Goal: Information Seeking & Learning: Learn about a topic

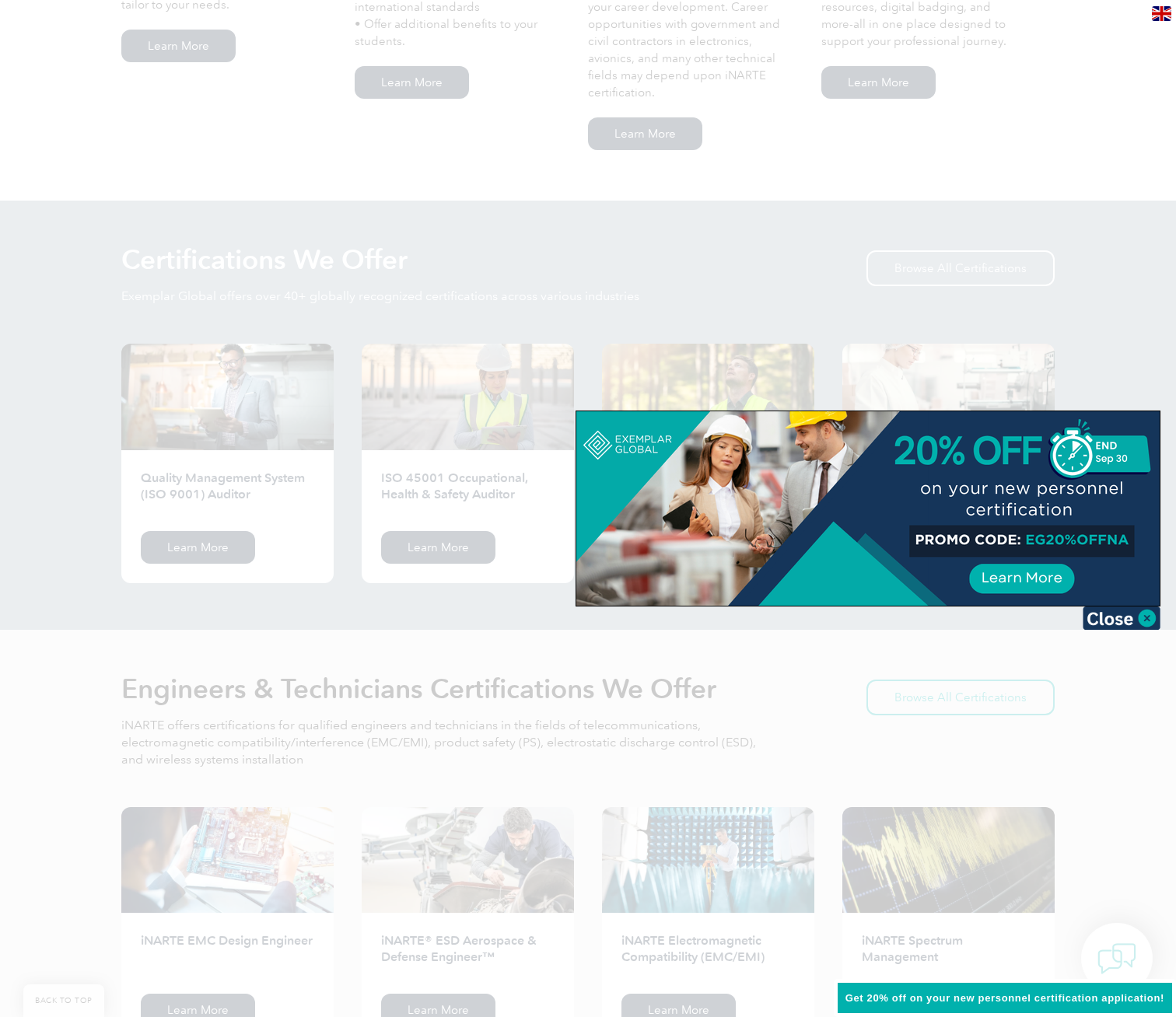
scroll to position [1345, 0]
click at [1113, 616] on img at bounding box center [1122, 618] width 78 height 23
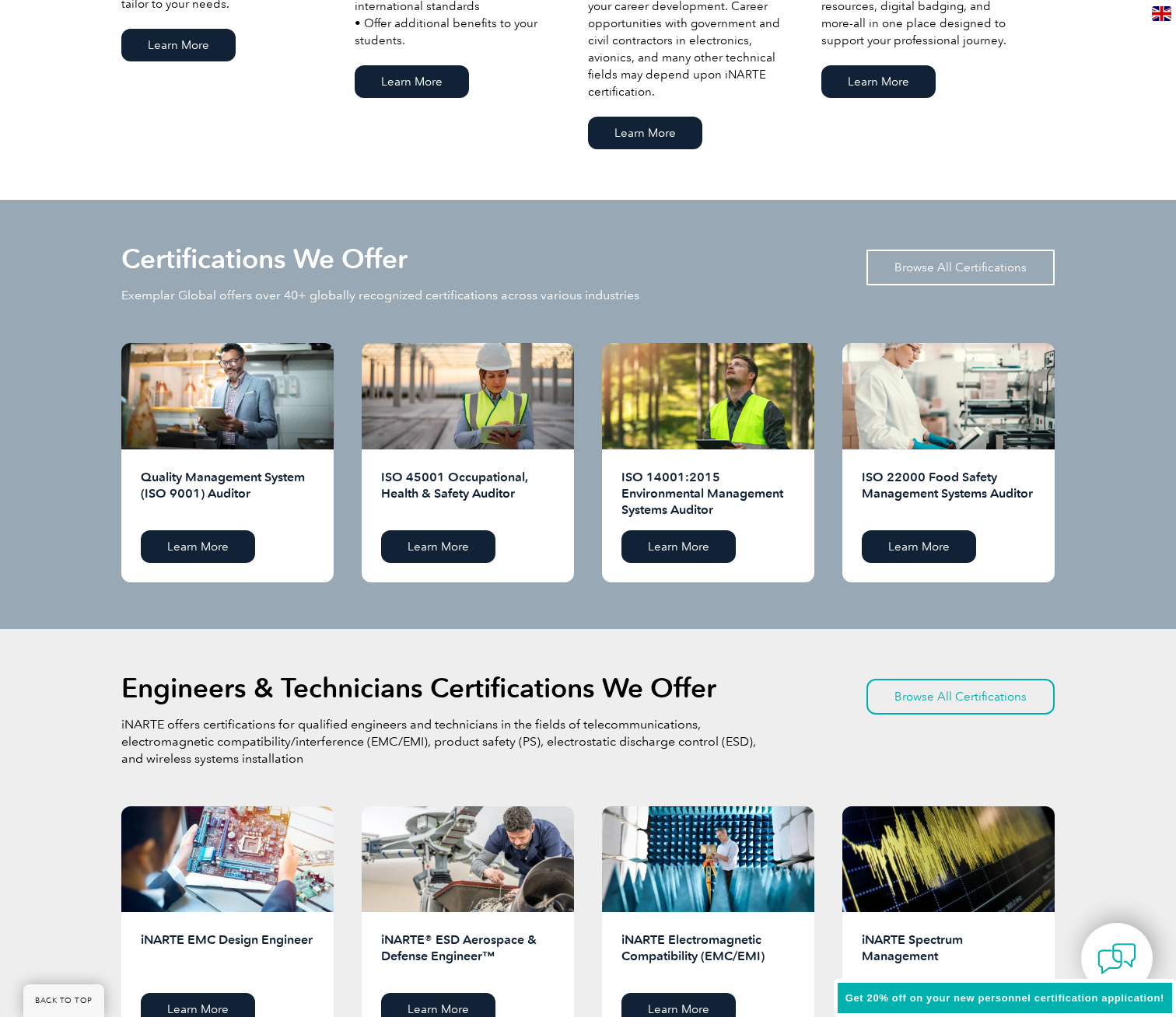
click at [955, 270] on link "Browse All Certifications" at bounding box center [960, 268] width 188 height 36
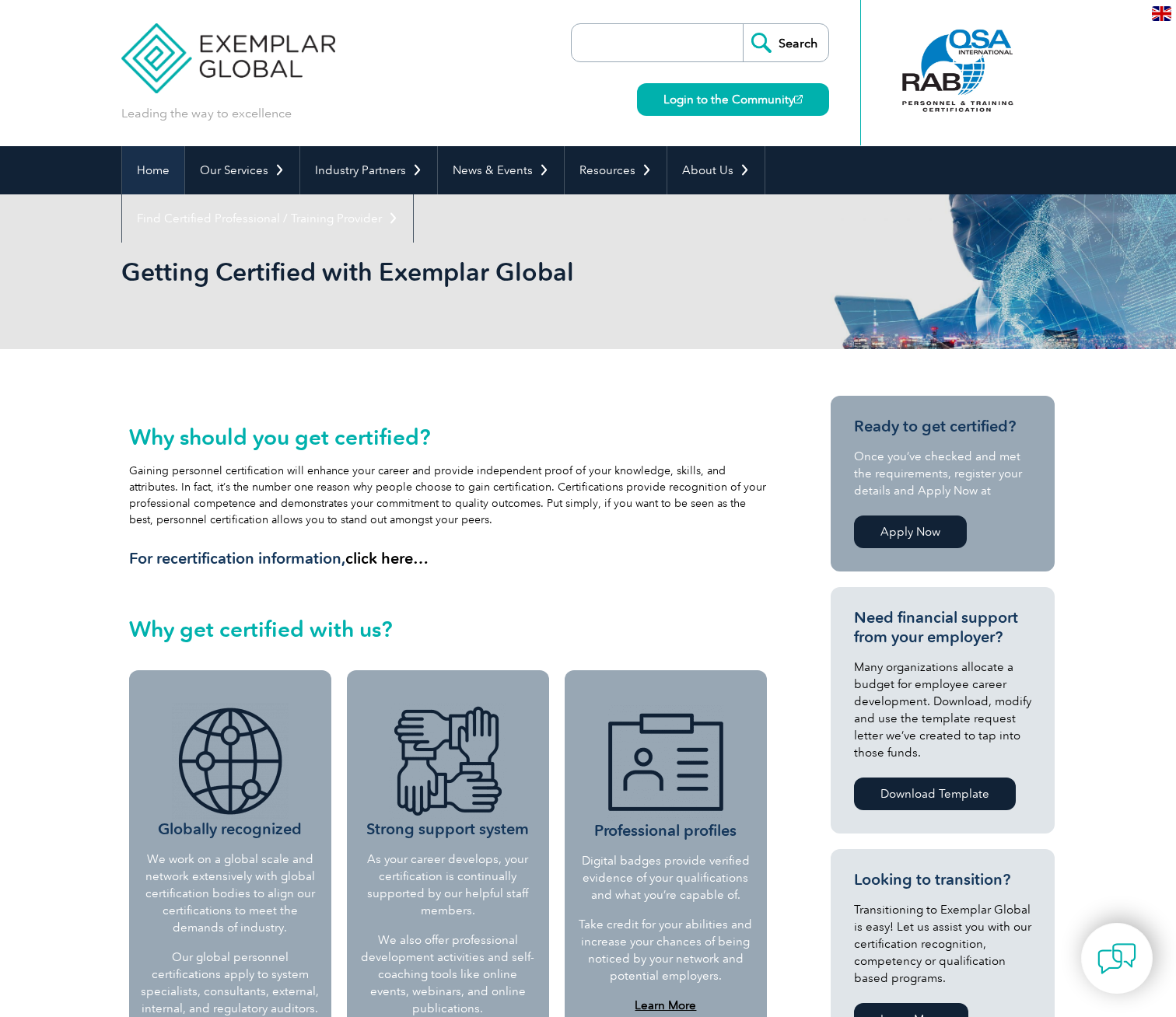
click at [160, 173] on link "Home" at bounding box center [153, 170] width 62 height 48
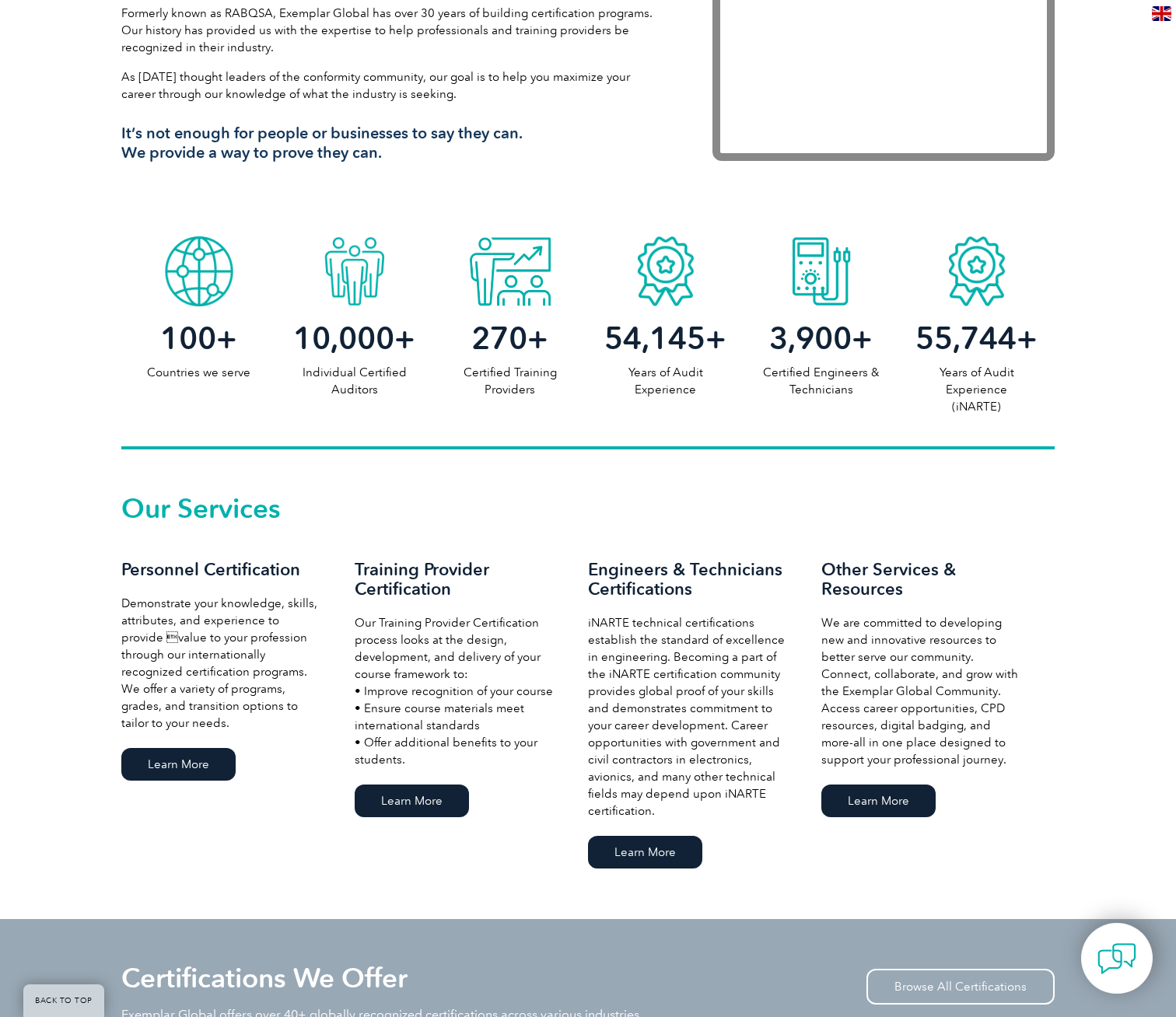
scroll to position [639, 0]
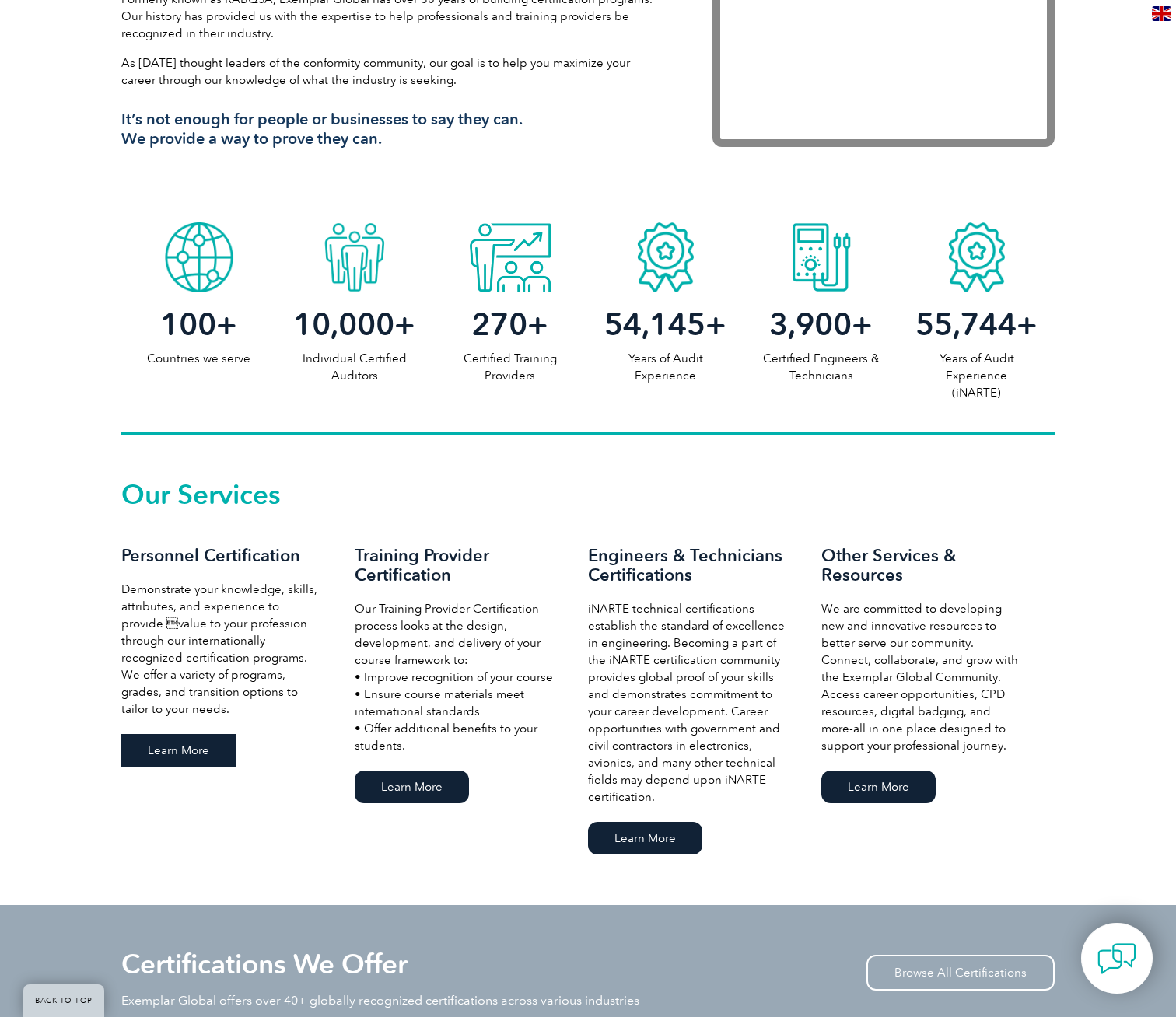
click at [179, 748] on link "Learn More" at bounding box center [178, 750] width 115 height 32
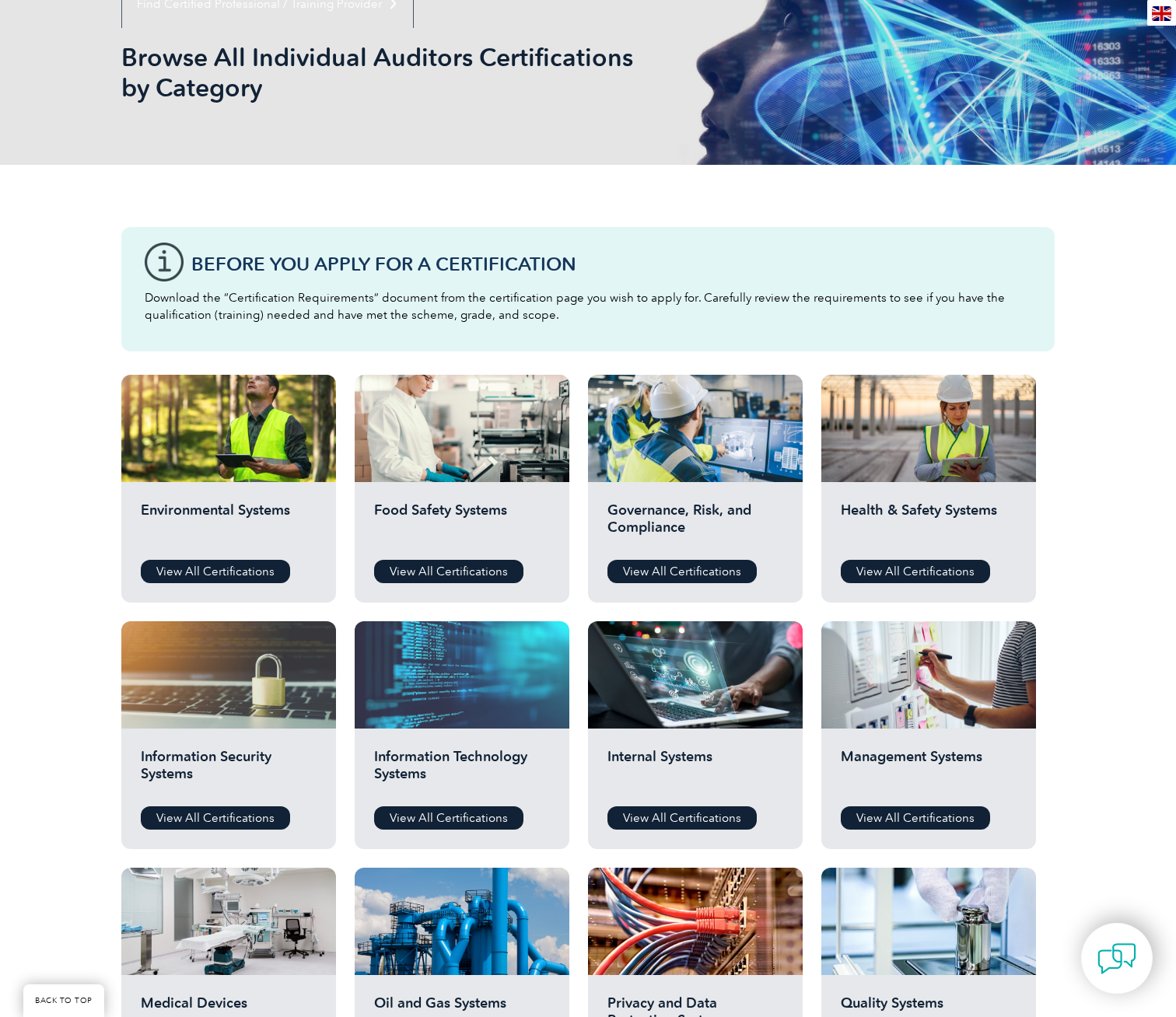
scroll to position [217, 0]
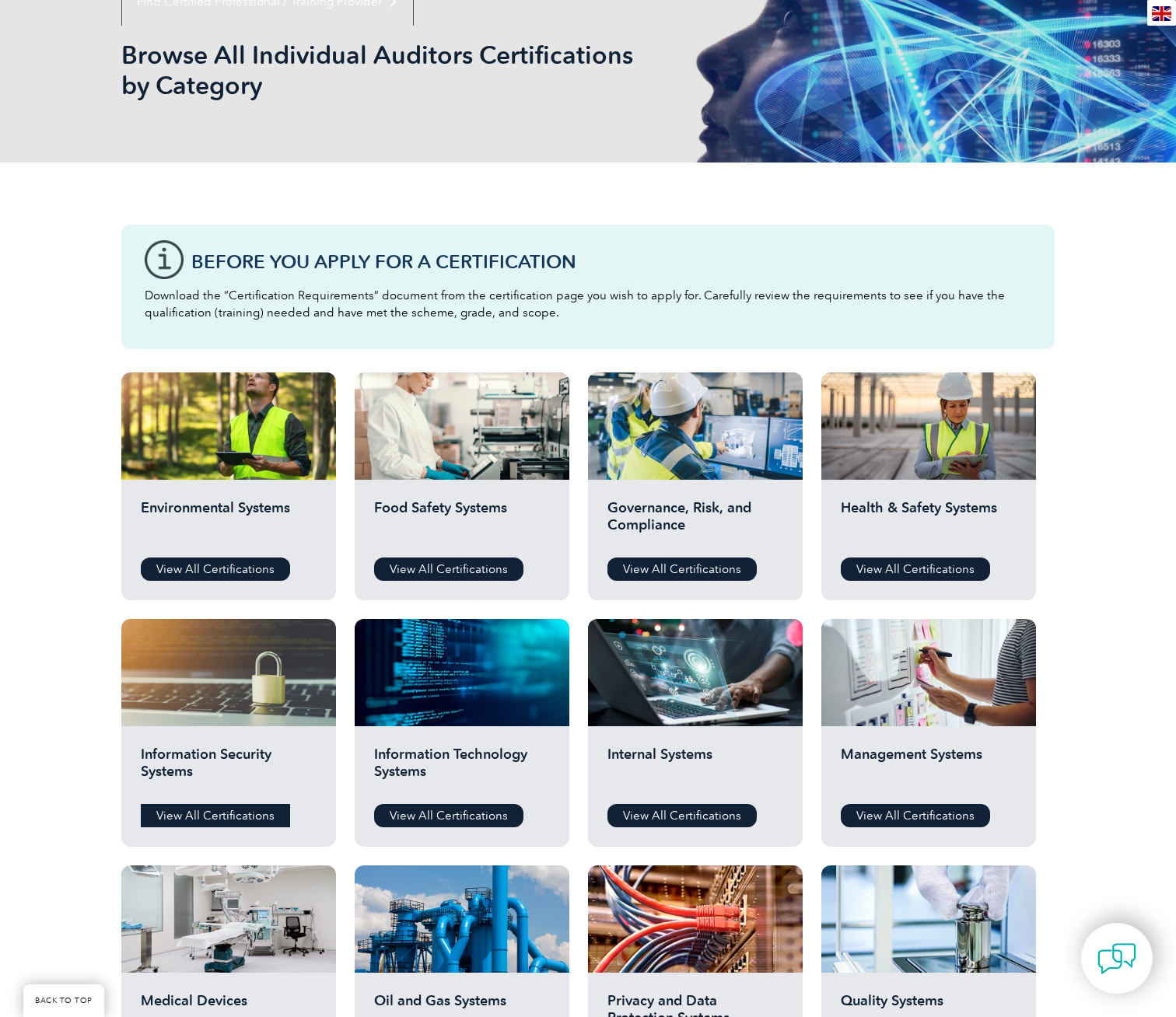
click at [229, 812] on link "View All Certifications" at bounding box center [216, 815] width 150 height 23
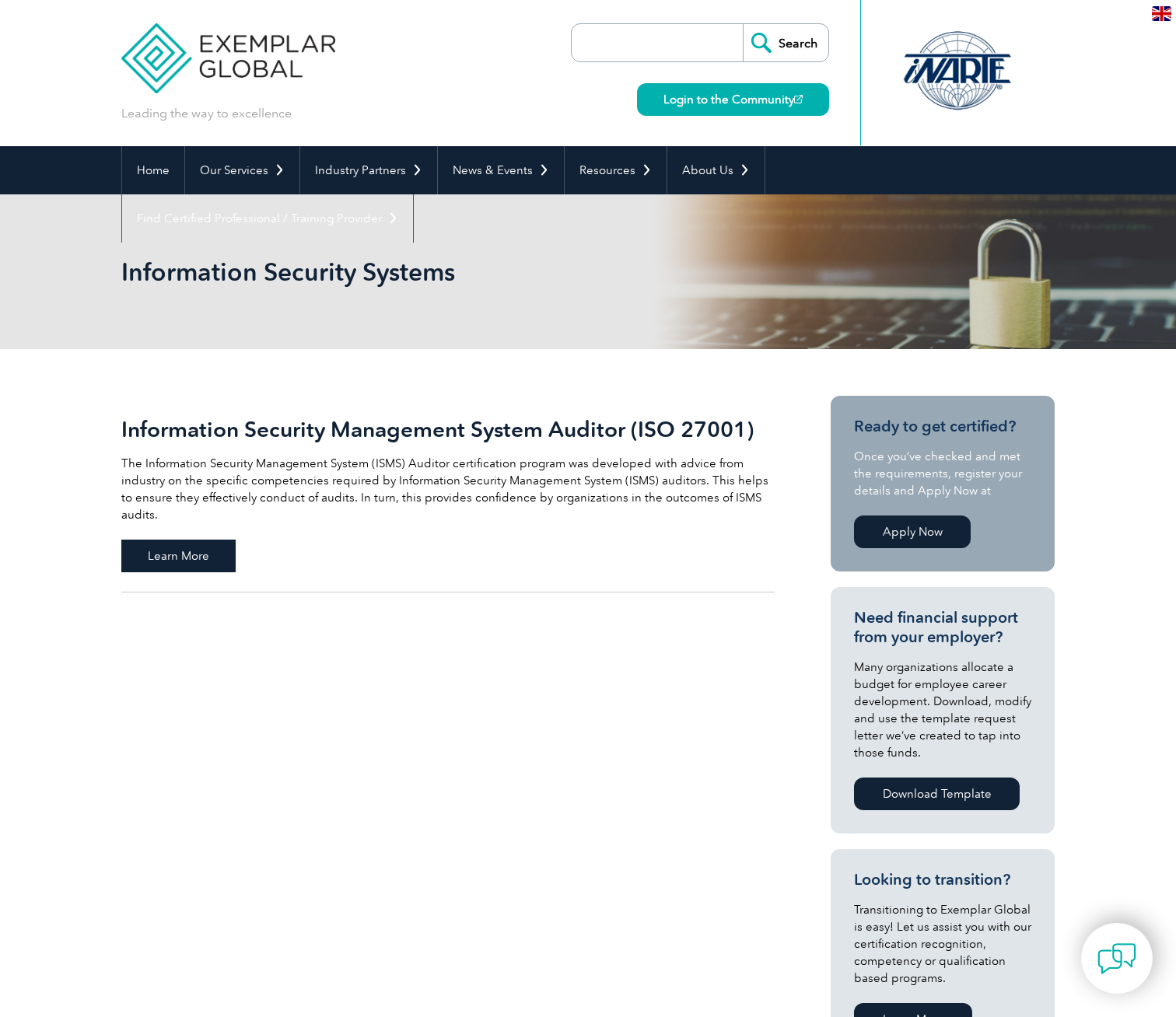
click at [195, 540] on span "Learn More" at bounding box center [178, 556] width 115 height 32
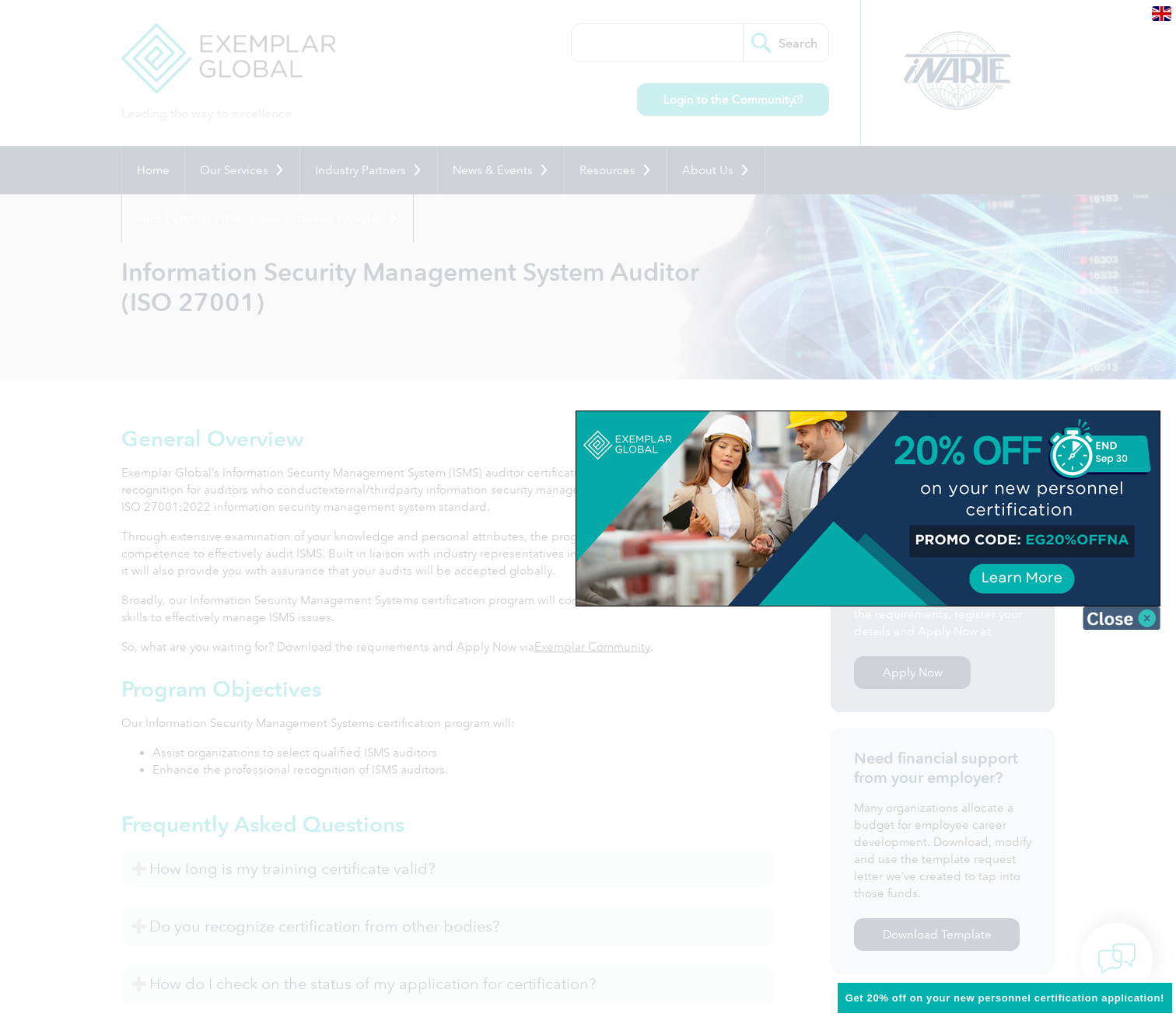
click at [1113, 619] on img at bounding box center [1122, 618] width 78 height 23
